Goal: Task Accomplishment & Management: Manage account settings

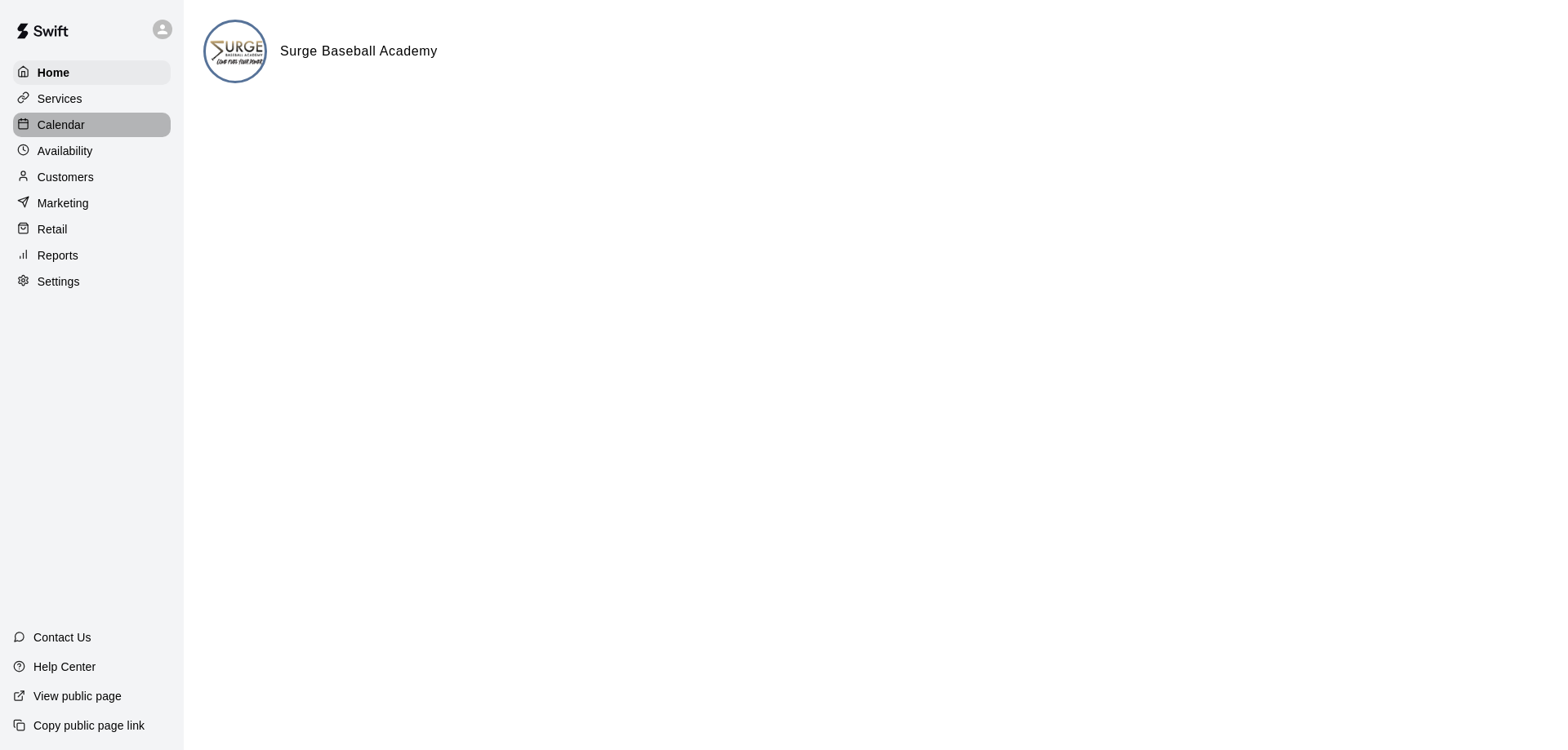
click at [79, 131] on p "Calendar" at bounding box center [61, 125] width 47 height 17
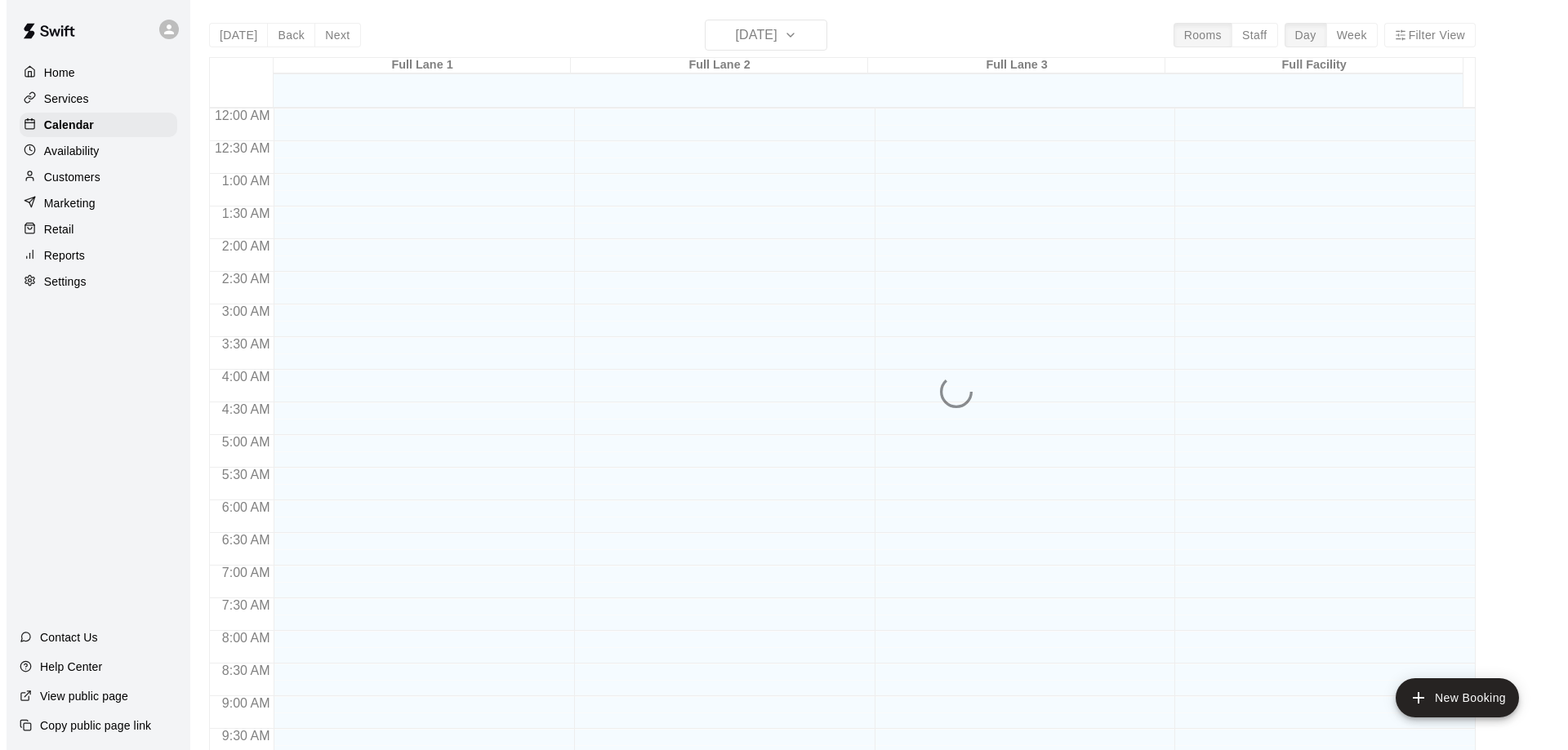
scroll to position [813, 0]
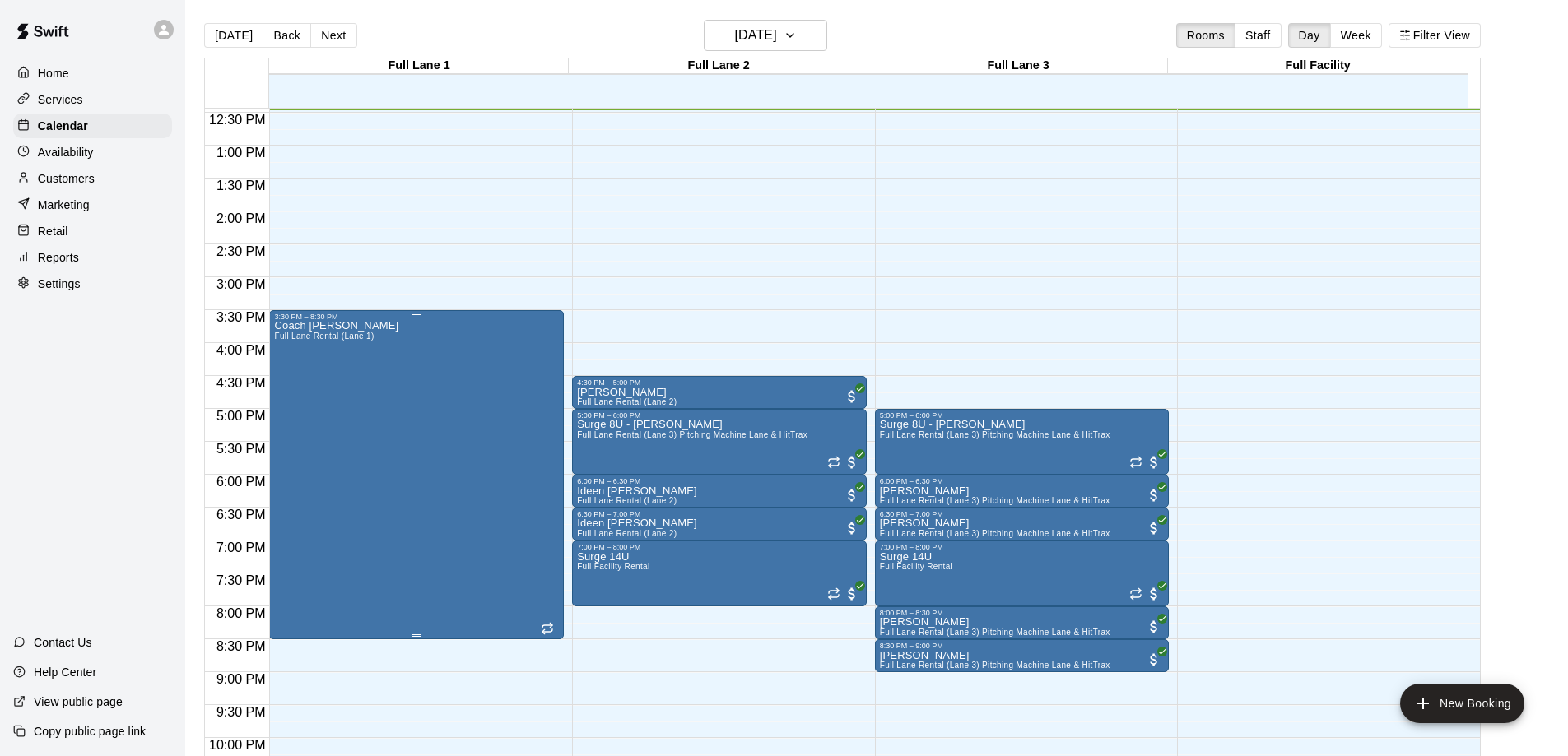
click at [379, 444] on div "Coach [PERSON_NAME] Full [PERSON_NAME] Rental (Lane 1)" at bounding box center [417, 699] width 285 height 756
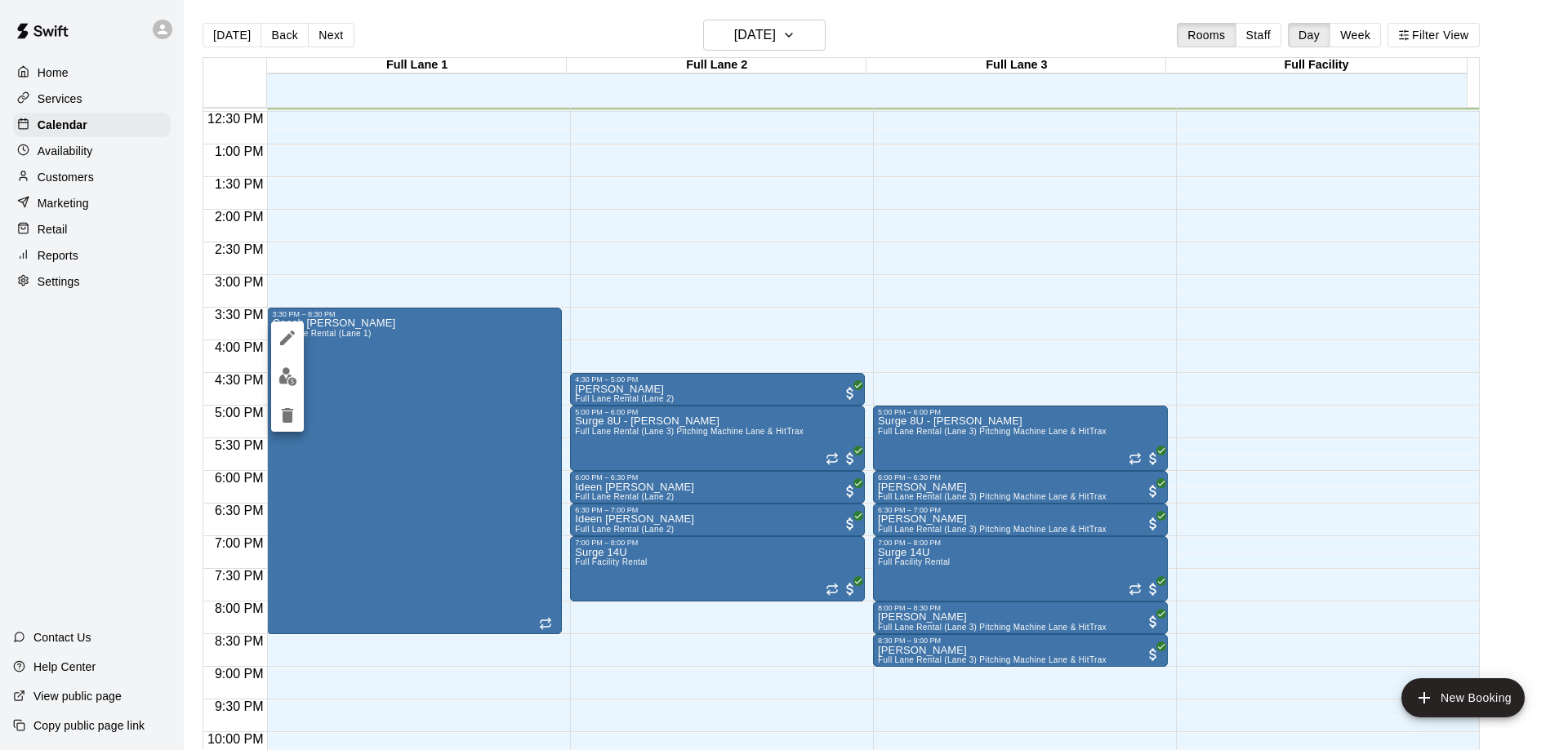
click at [423, 191] on div at bounding box center [784, 375] width 1568 height 750
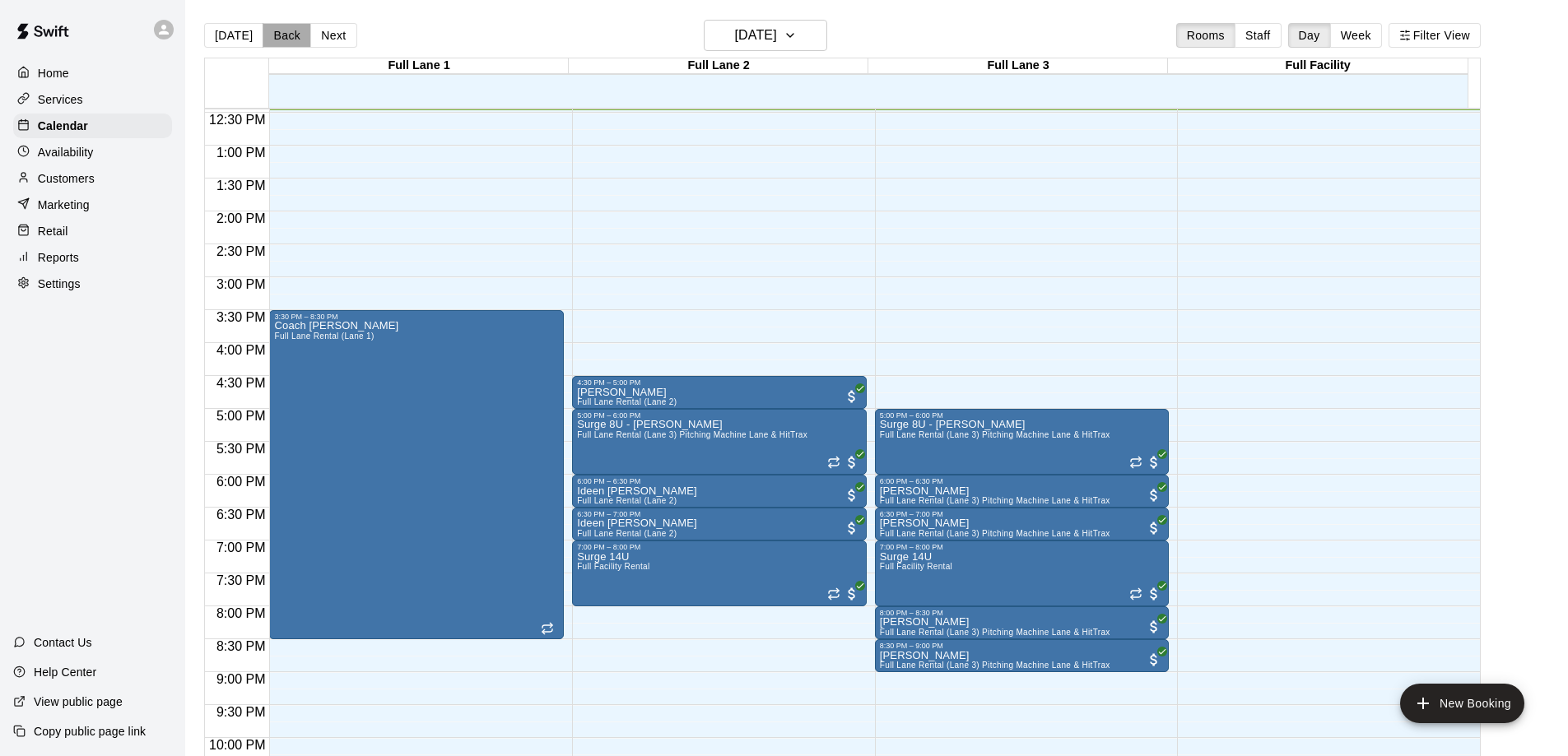
click at [275, 36] on button "Back" at bounding box center [287, 36] width 49 height 24
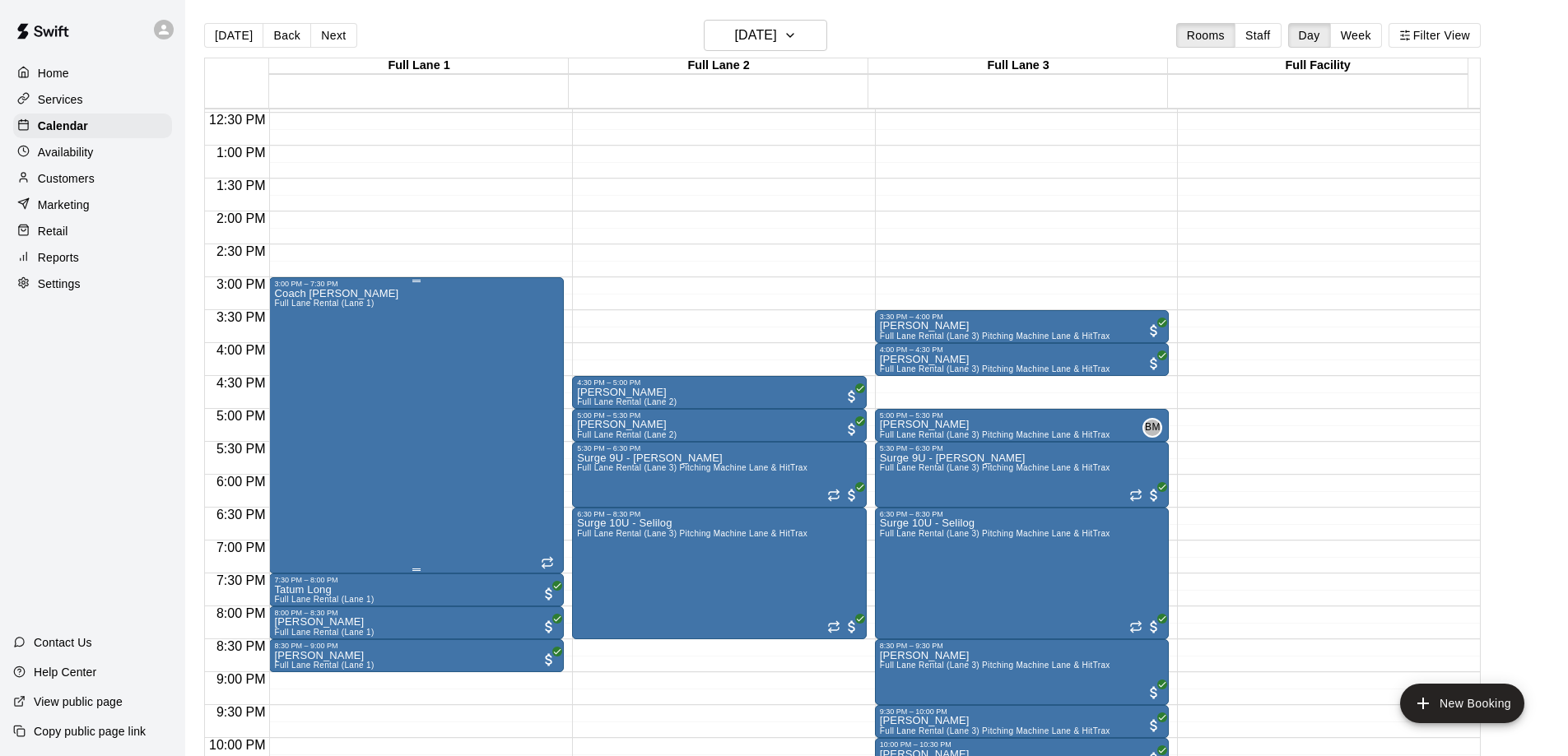
click at [390, 459] on div "Coach [PERSON_NAME] Full [PERSON_NAME] Rental (Lane 1)" at bounding box center [417, 666] width 285 height 756
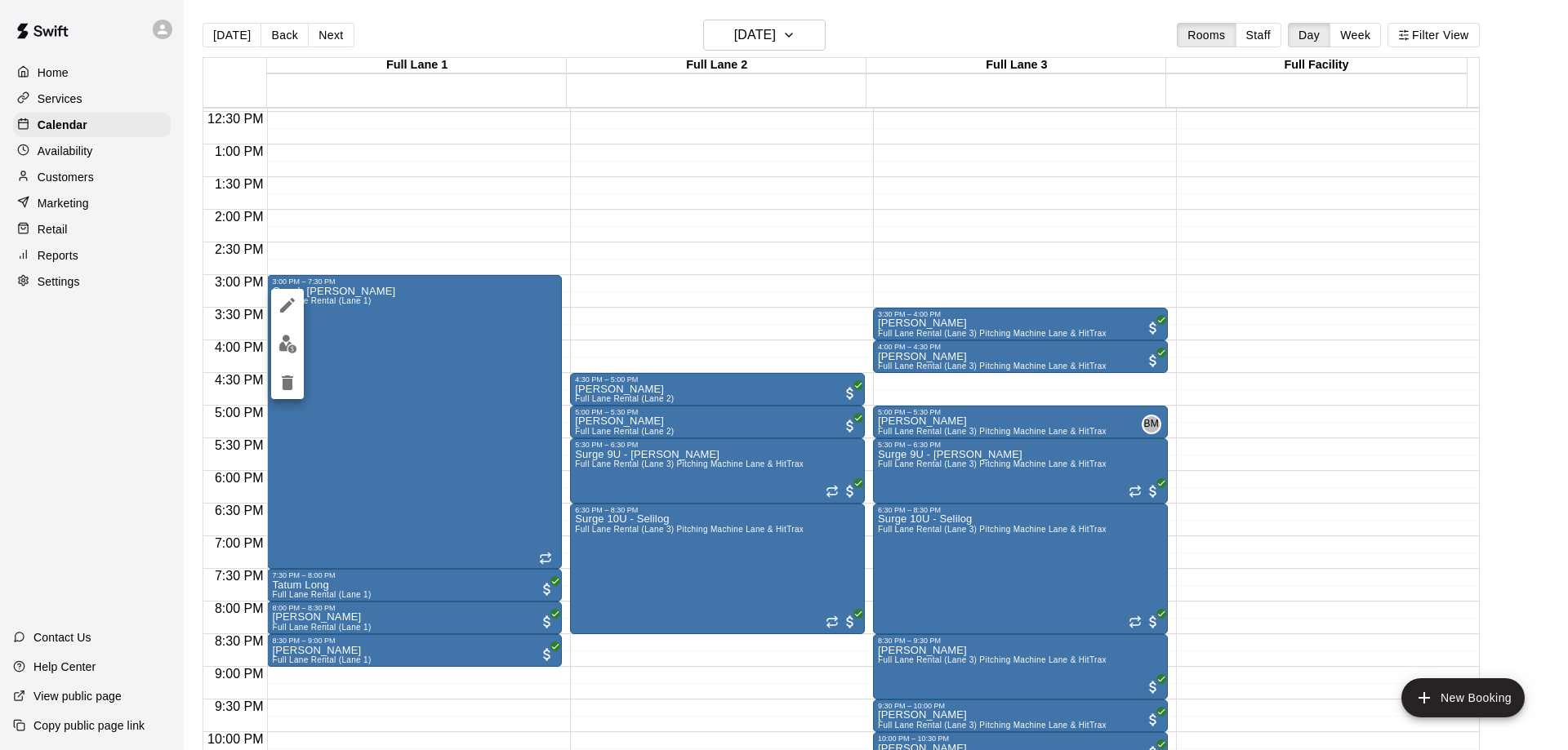
click at [293, 301] on icon "edit" at bounding box center [288, 305] width 15 height 15
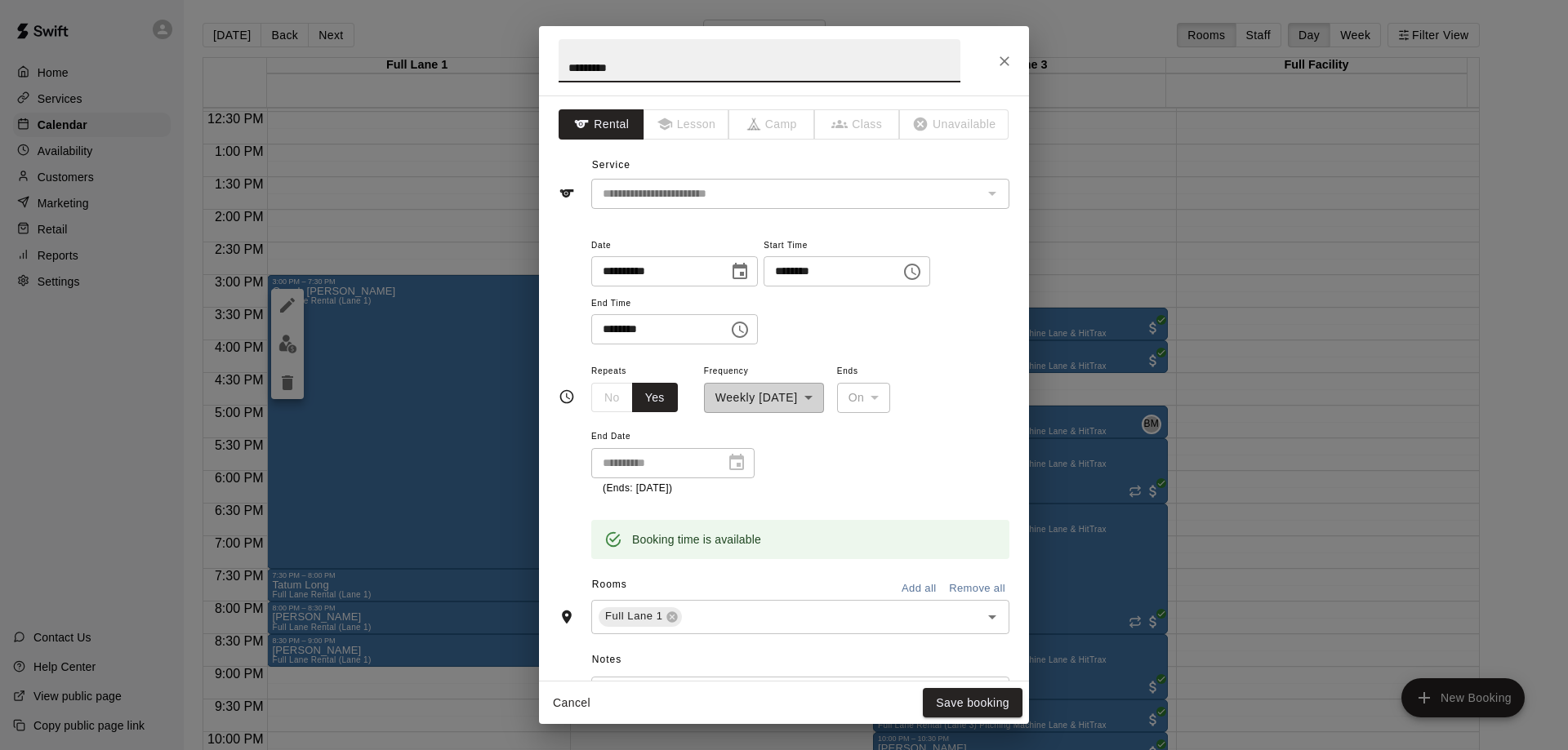
click at [750, 331] on icon "Choose time, selected time is 7:30 PM" at bounding box center [739, 329] width 20 height 20
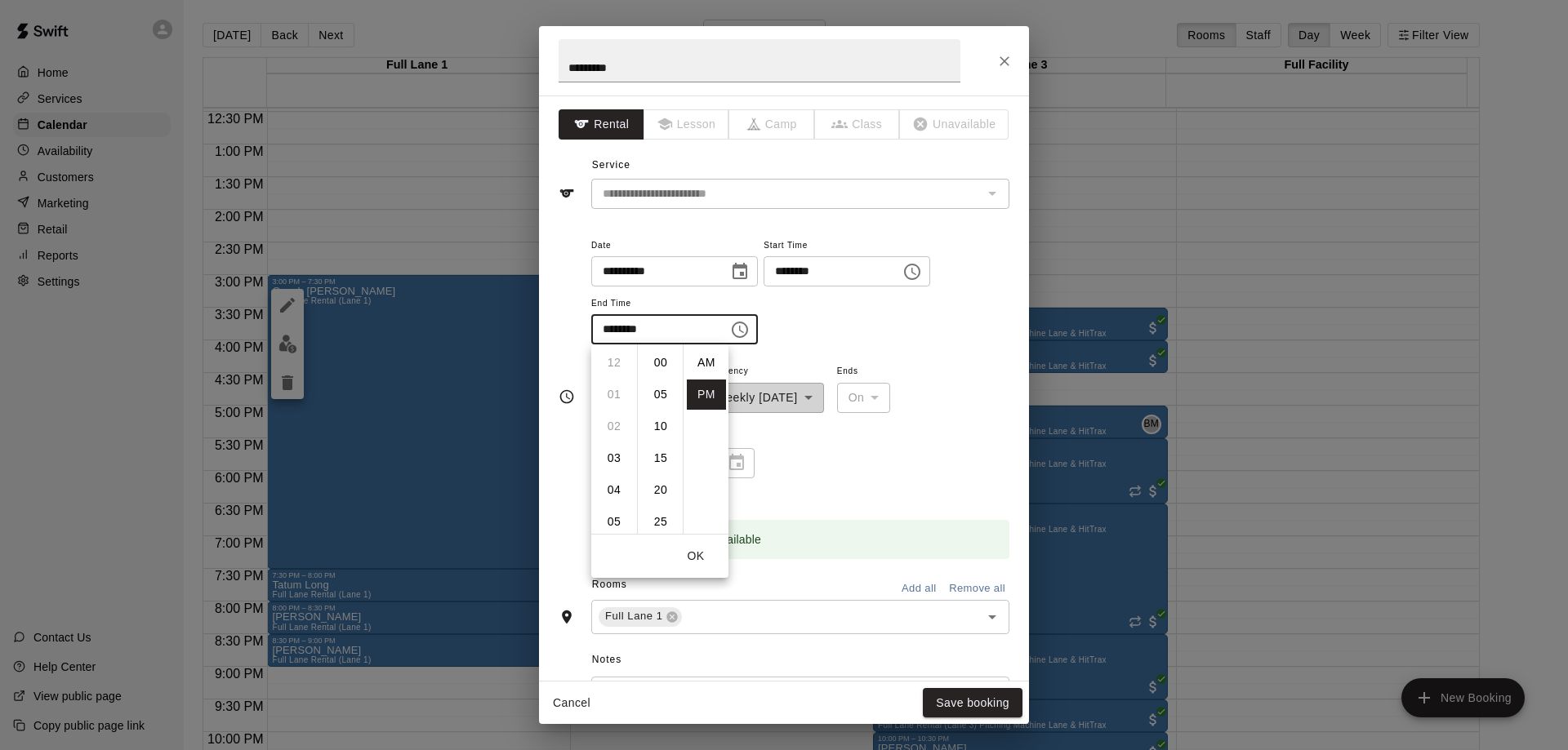
scroll to position [30, 0]
click at [613, 408] on li "06" at bounding box center [615, 412] width 39 height 30
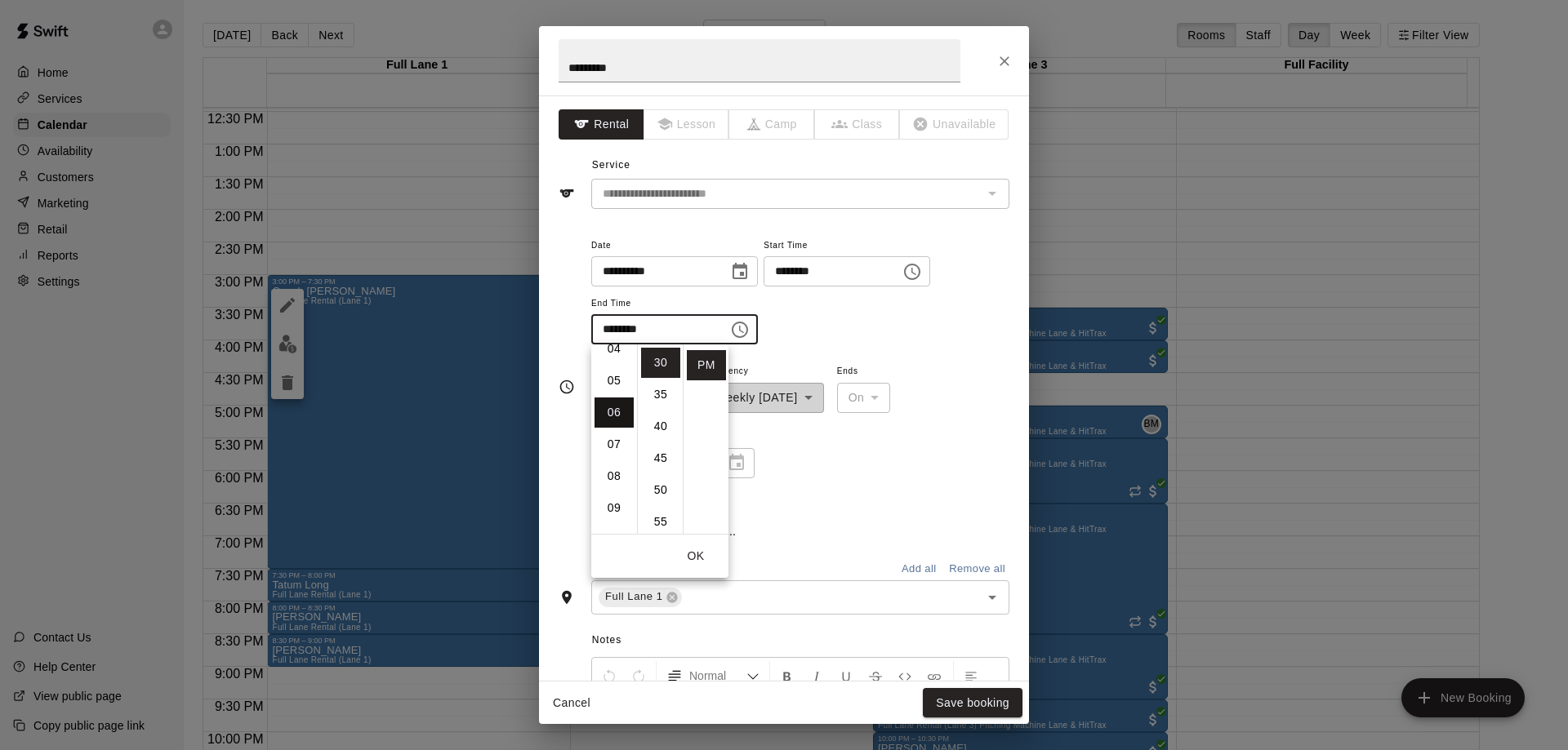
type input "********"
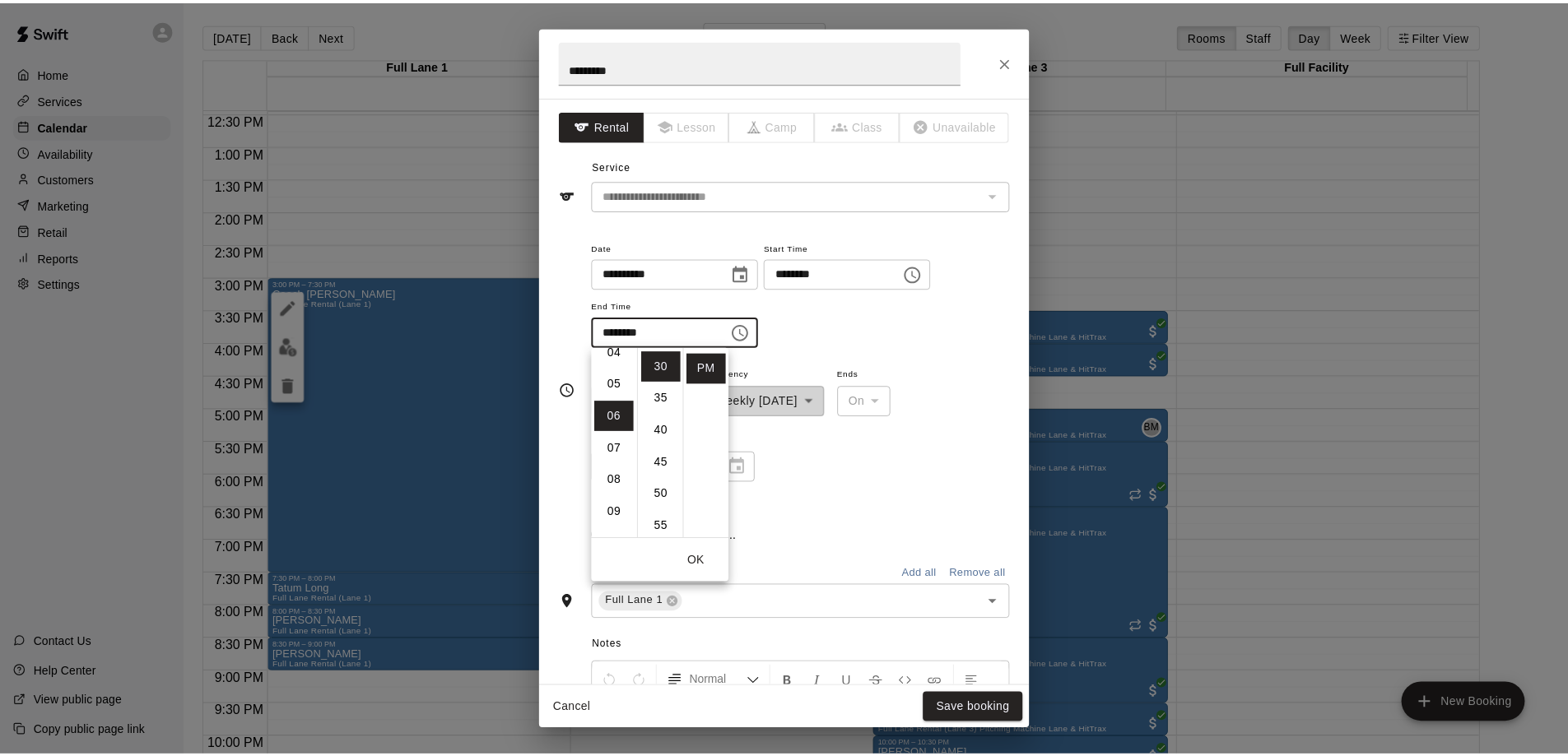
scroll to position [192, 0]
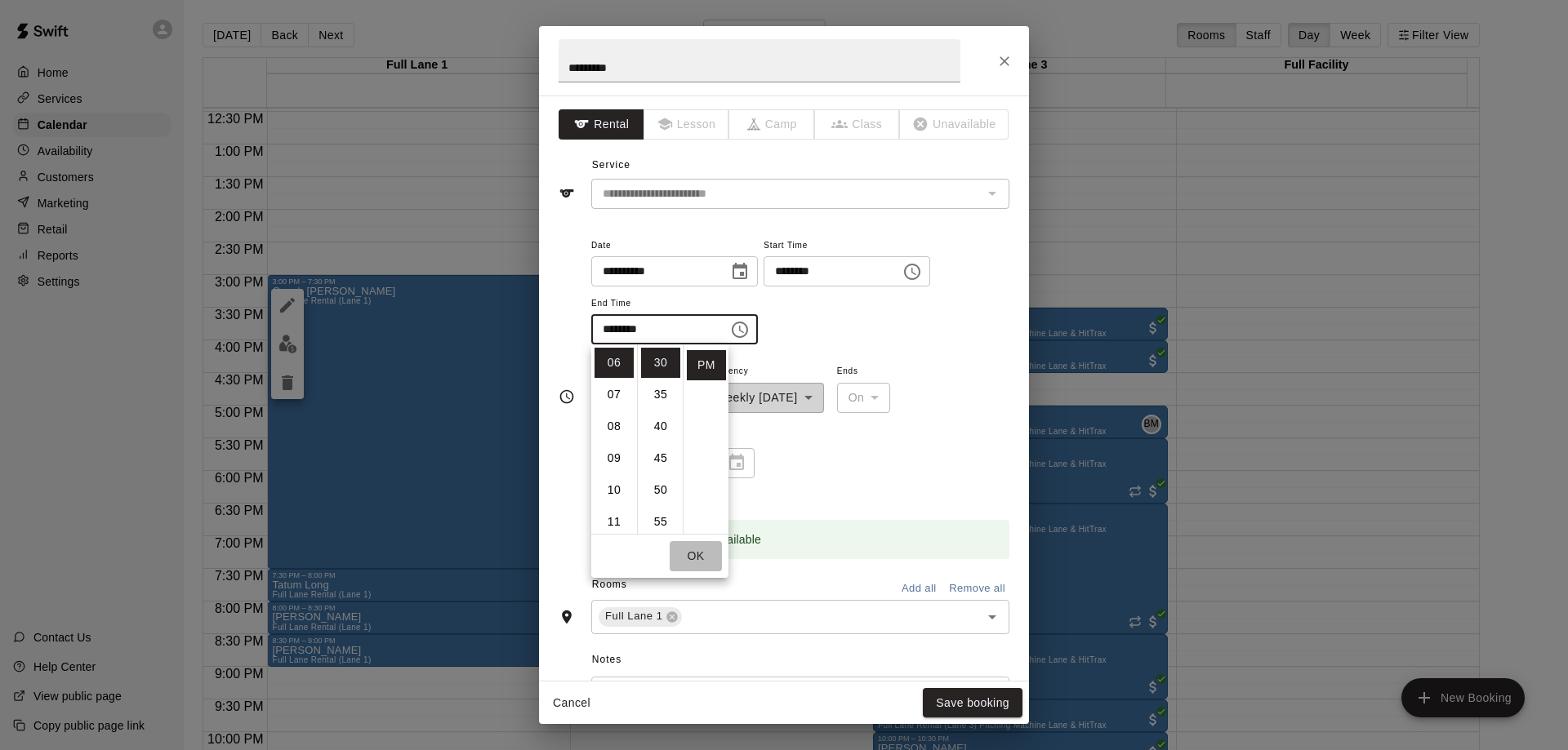
click at [702, 560] on button "OK" at bounding box center [696, 556] width 52 height 30
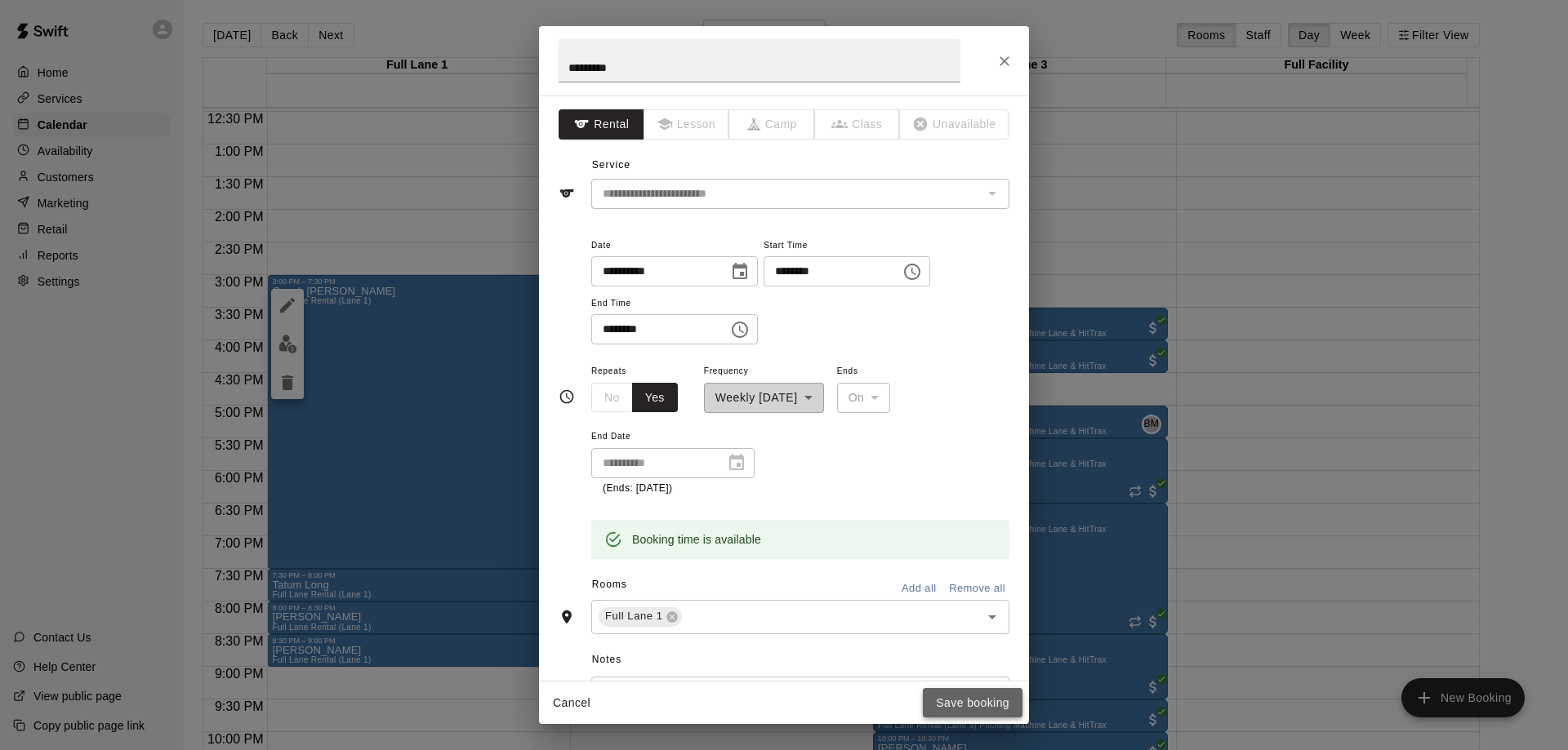
click at [972, 703] on button "Save booking" at bounding box center [972, 703] width 100 height 30
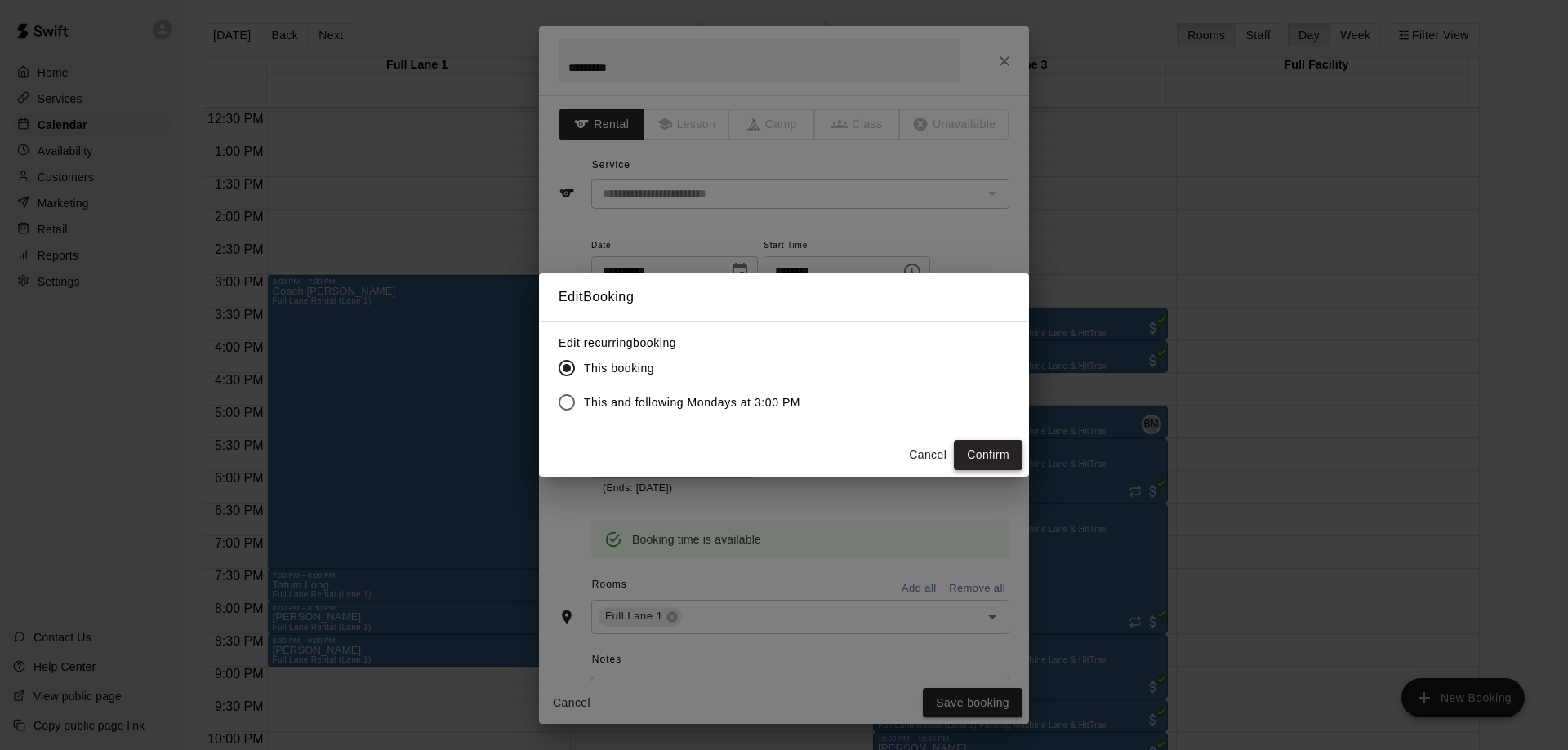
click at [978, 451] on button "Confirm" at bounding box center [989, 455] width 69 height 30
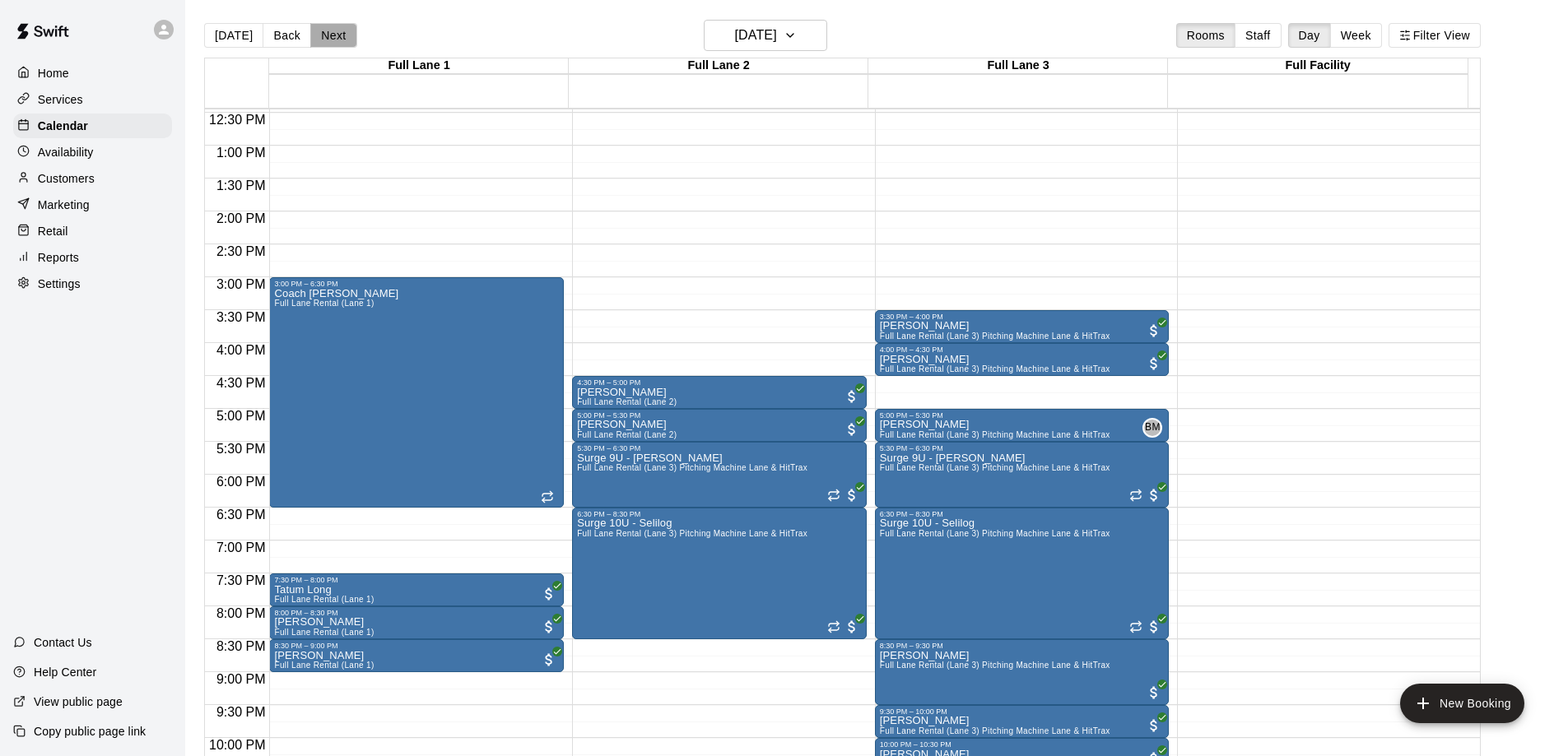
click at [331, 36] on button "Next" at bounding box center [333, 36] width 46 height 24
